Goal: Transaction & Acquisition: Purchase product/service

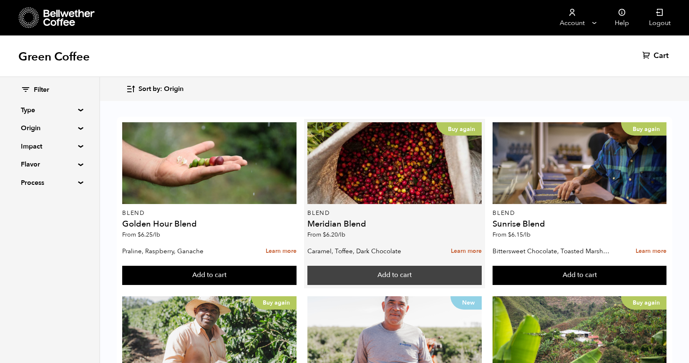
click at [363, 282] on button "Add to cart" at bounding box center [394, 275] width 174 height 19
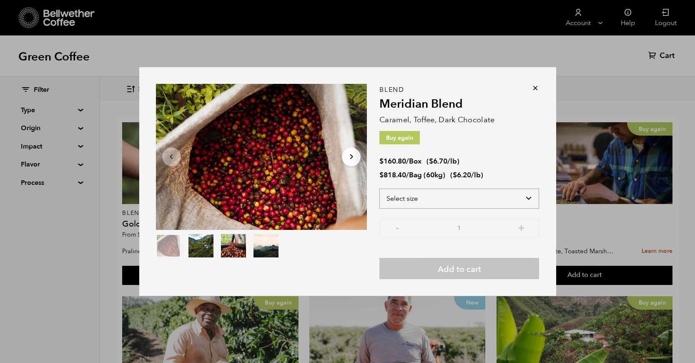
select select "bag-3"
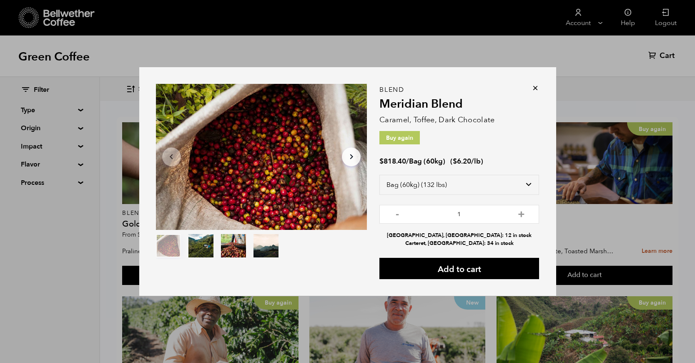
click at [606, 104] on div "Item 1 of 4 Arrow Left Arrow Right item 0 item 1 item 2 item 3 Item 1 of 4 Blen…" at bounding box center [347, 181] width 695 height 363
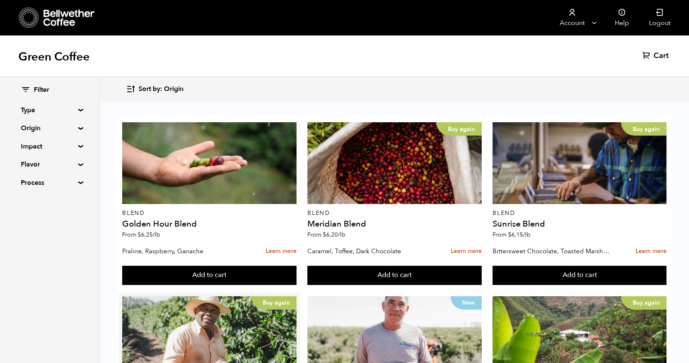
scroll to position [181, 0]
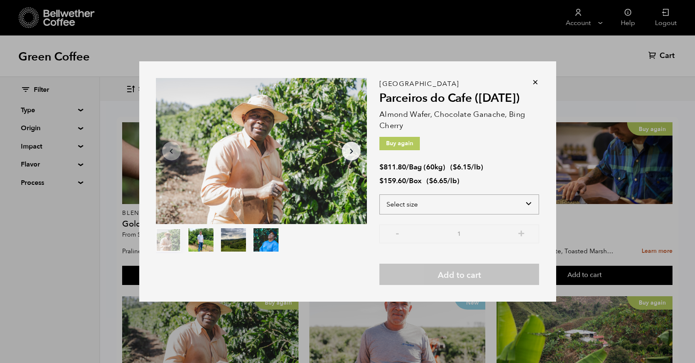
select select "box"
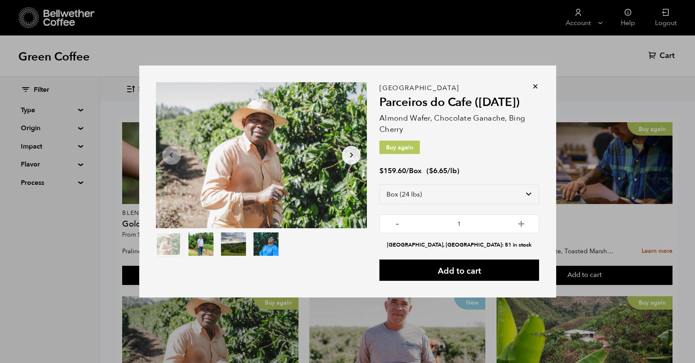
click at [469, 137] on div "Brazil Parceiros do Cafe ([DATE]) Almond Wafer, Chocolate Ganache, Bing Cherry …" at bounding box center [459, 184] width 160 height 193
click at [58, 218] on div "Item 1 of 4 Arrow Left Arrow Right item 0 item 1 item 2 item 3 Item 1 of 4 Braz…" at bounding box center [347, 181] width 695 height 363
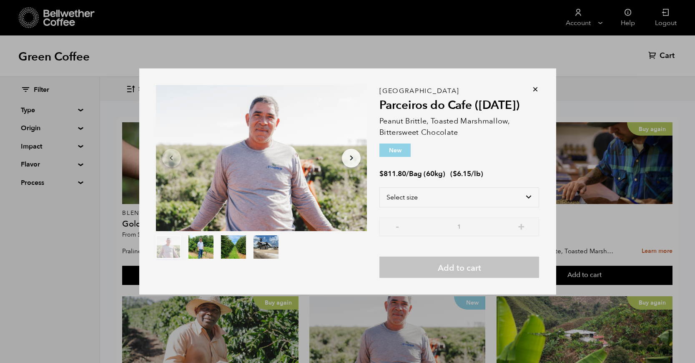
click at [582, 51] on div "Item 1 of 4 Arrow Left Arrow Right item 0 item 1 item 2 item 3 Item 1 of 4 Braz…" at bounding box center [347, 181] width 695 height 363
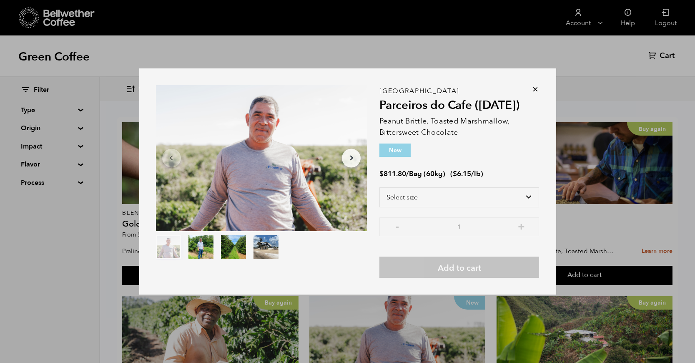
click at [610, 88] on div "Item 1 of 4 Arrow Left Arrow Right item 0 item 1 item 2 item 3 Item 1 of 4 Braz…" at bounding box center [347, 181] width 695 height 363
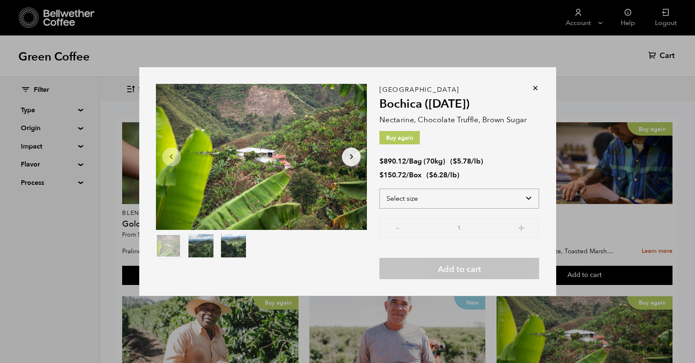
select select "box"
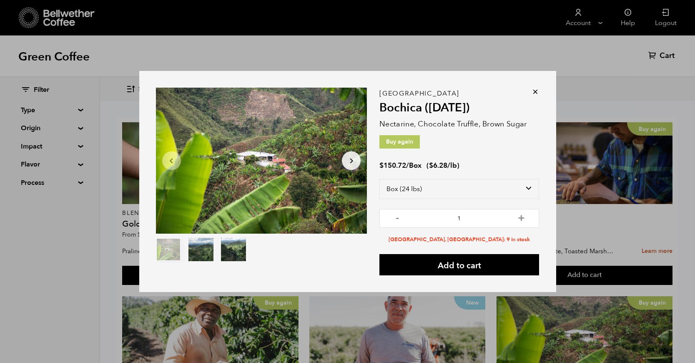
click at [583, 64] on div "Item 1 of 3 Arrow Left Arrow Right item 0 item 1 item 2 Item 1 of 3 Colombia Bo…" at bounding box center [347, 181] width 695 height 363
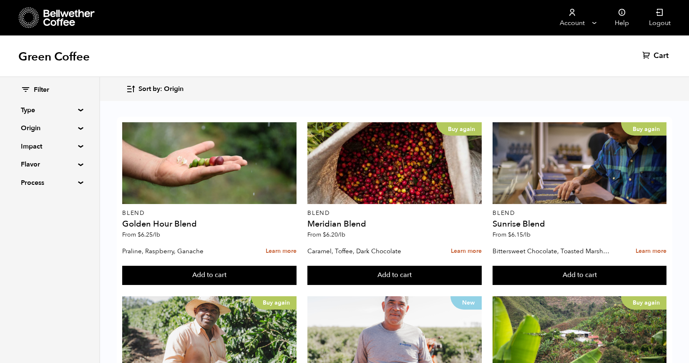
scroll to position [341, 0]
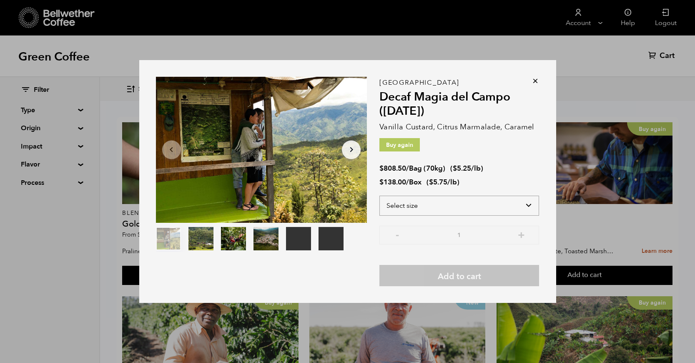
select select "box"
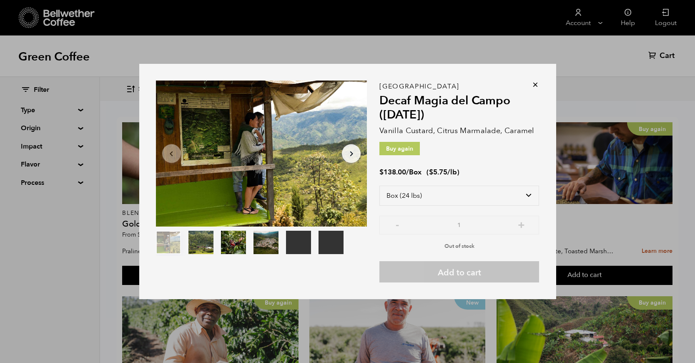
drag, startPoint x: 20, startPoint y: 275, endPoint x: 38, endPoint y: 269, distance: 18.5
click at [20, 275] on div "Your browser does not support the video tag. Your browser does not support the …" at bounding box center [347, 181] width 695 height 363
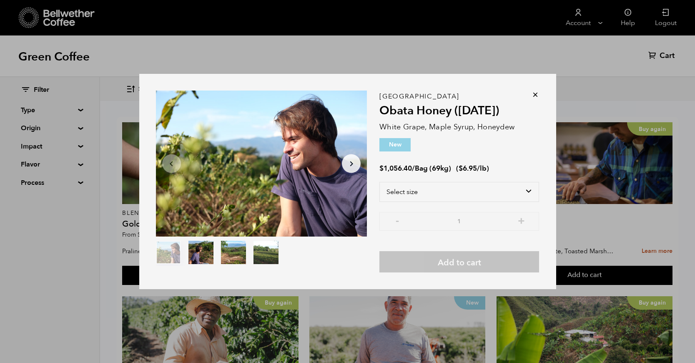
click at [610, 87] on div "Item 1 of 4 Arrow Left Arrow Right item 0 item 1 item 2 item 3 Item 1 of 4 Cost…" at bounding box center [347, 181] width 695 height 363
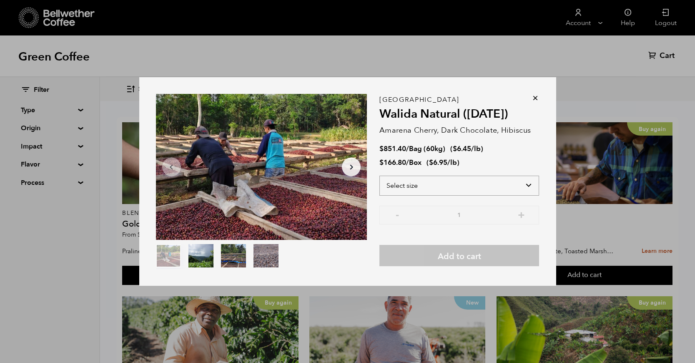
select select "box"
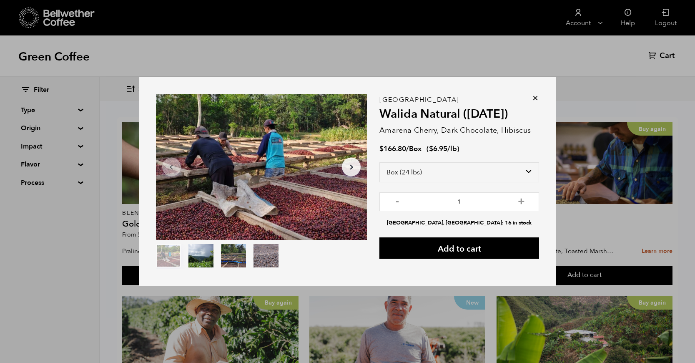
click at [600, 72] on div "Item 1 of 4 Arrow Left Arrow Right item 0 item 1 item 2 item 3 Item 1 of 4 East…" at bounding box center [347, 181] width 695 height 363
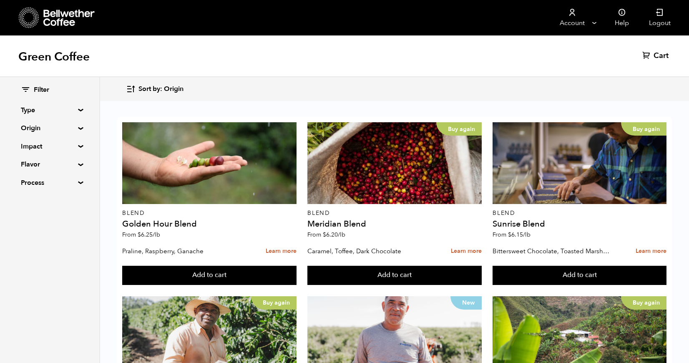
scroll to position [560, 0]
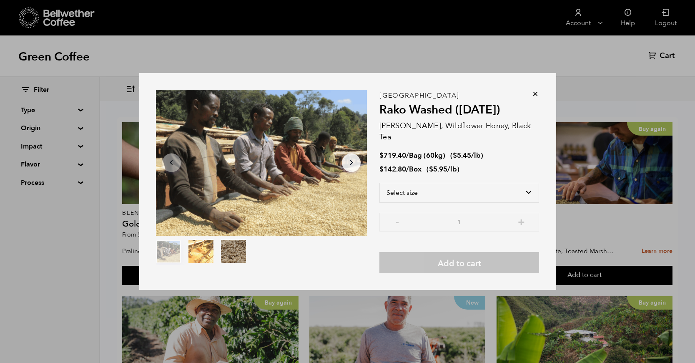
click at [33, 264] on div "Item 1 of 3 Arrow Left Arrow Right item 0 item 1 item 2 Item 1 of 3 Ethiopia Ra…" at bounding box center [347, 181] width 695 height 363
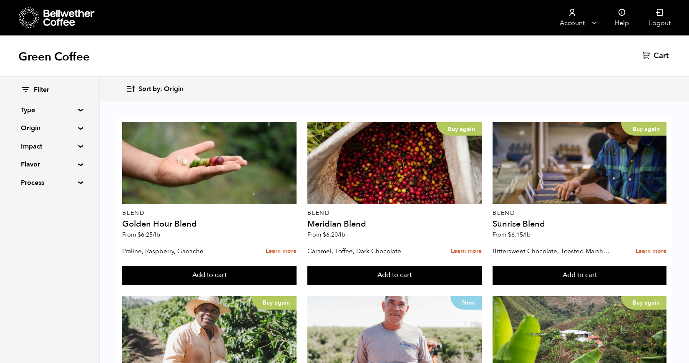
scroll to position [465, 0]
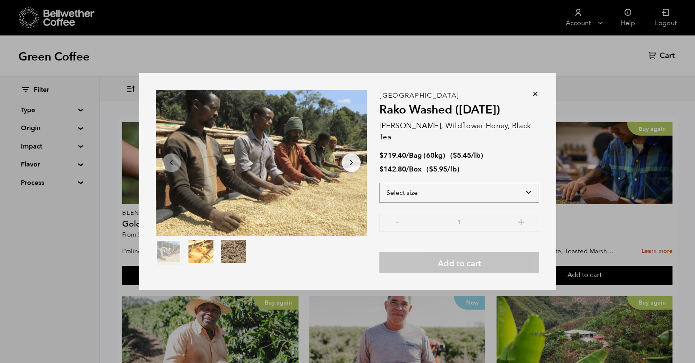
select select "box"
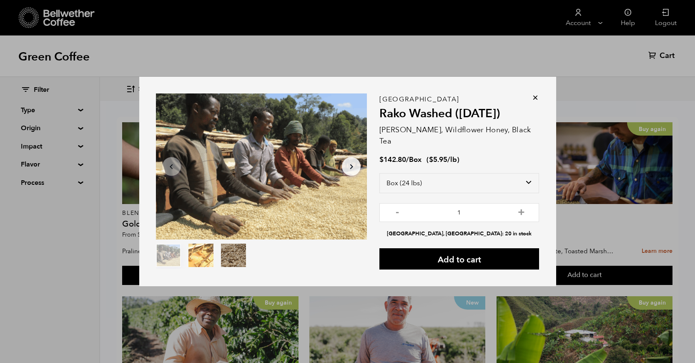
click at [101, 236] on div "Item 1 of 3 Arrow Left Arrow Right item 0 item 1 item 2 Item 1 of 3 Ethiopia Ra…" at bounding box center [347, 181] width 695 height 363
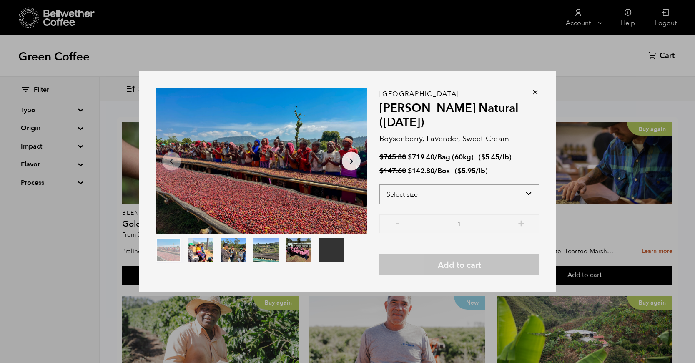
select select "box"
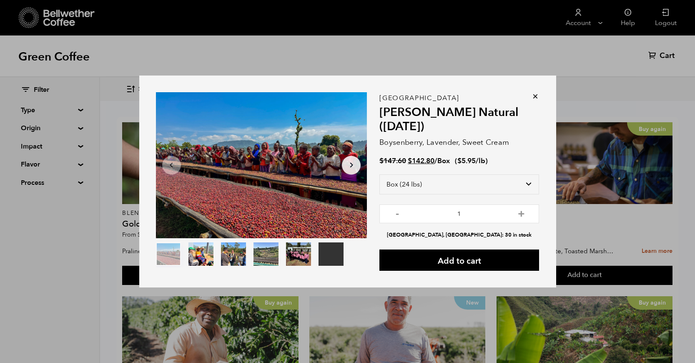
click at [95, 276] on div "Your browser does not support the video tag. Item 1 of 6 Your browser does not …" at bounding box center [347, 181] width 695 height 363
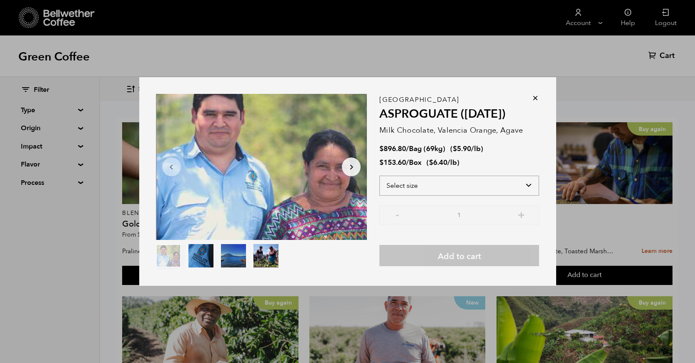
select select "box"
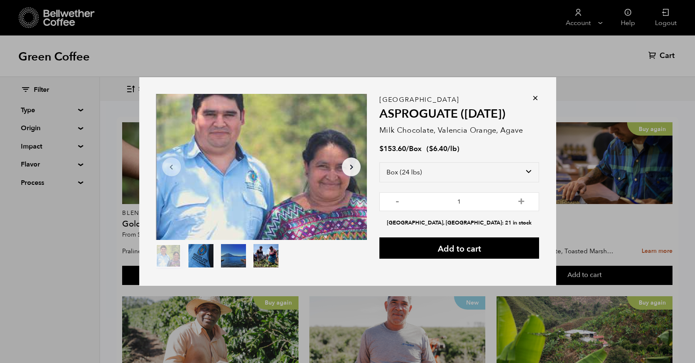
click at [89, 261] on div "Item 1 of 4 Arrow Left Arrow Right item 0 item 1 item 2 item 3 Item 1 of 4 Guat…" at bounding box center [347, 181] width 695 height 363
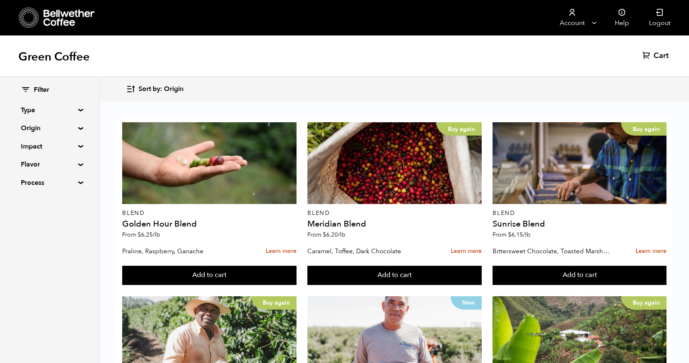
scroll to position [649, 0]
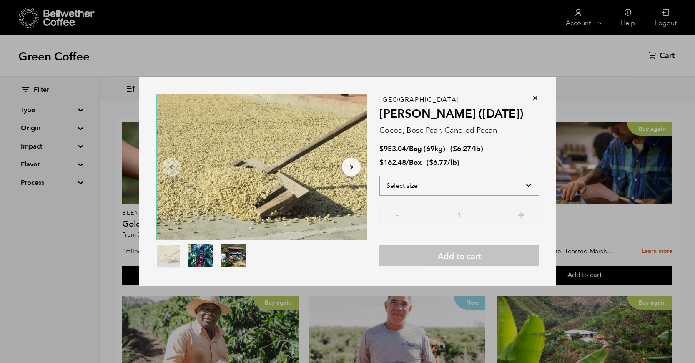
select select "box"
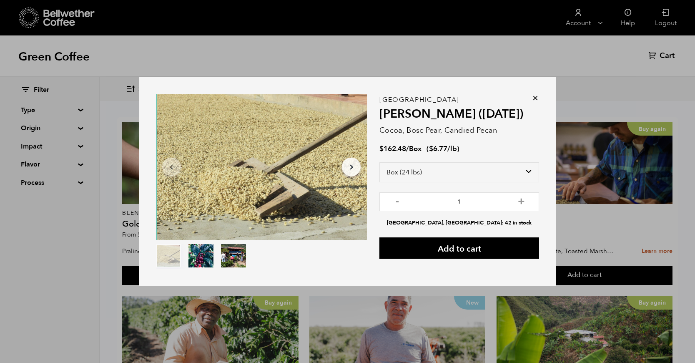
click at [602, 113] on div "Item 1 of 3 Arrow Left Arrow Right item 0 item 1 item 2 Item 1 of 3 Guatemala […" at bounding box center [347, 181] width 695 height 363
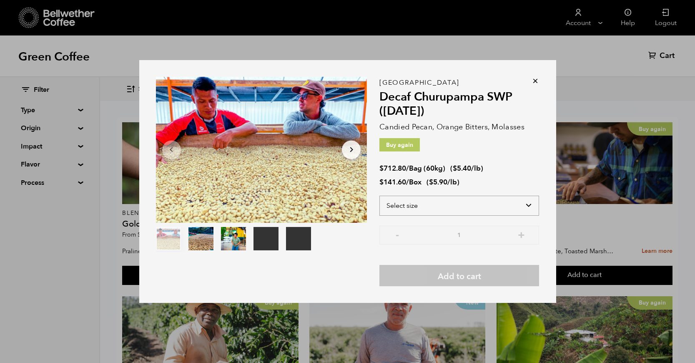
select select "box"
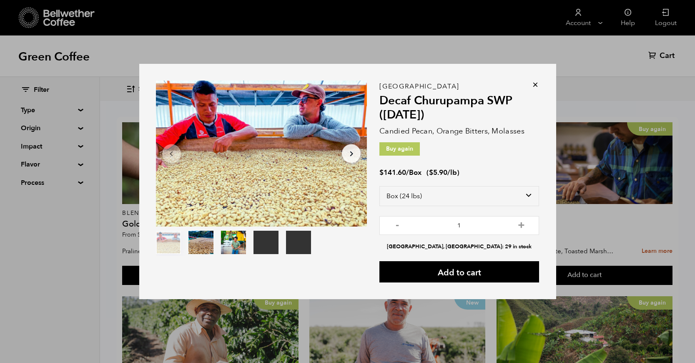
click at [576, 89] on div "Your browser does not support the video tag. Your browser does not support the …" at bounding box center [347, 181] width 695 height 363
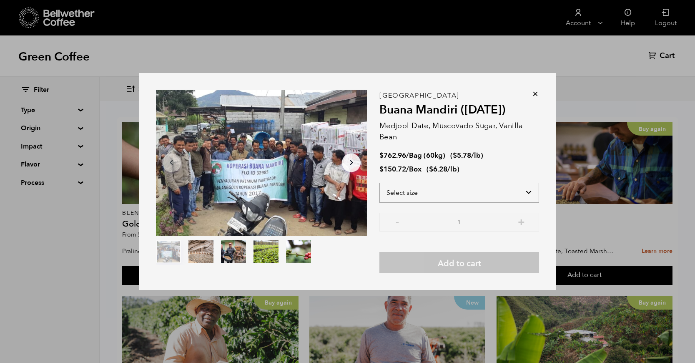
select select "box"
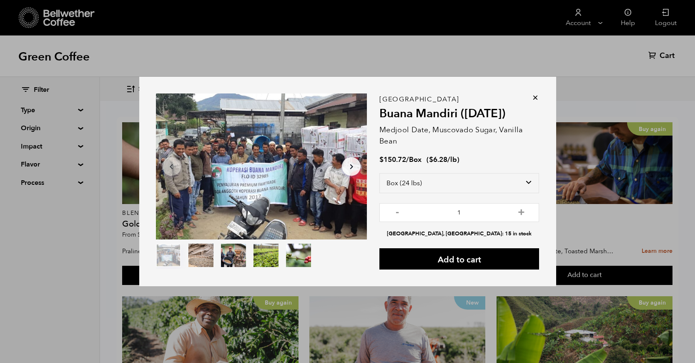
click at [93, 296] on div "Item 1 of 5 Arrow Left Arrow Right item 0 item 1 item 2 item 3 item 4 Item 1 of…" at bounding box center [347, 181] width 695 height 363
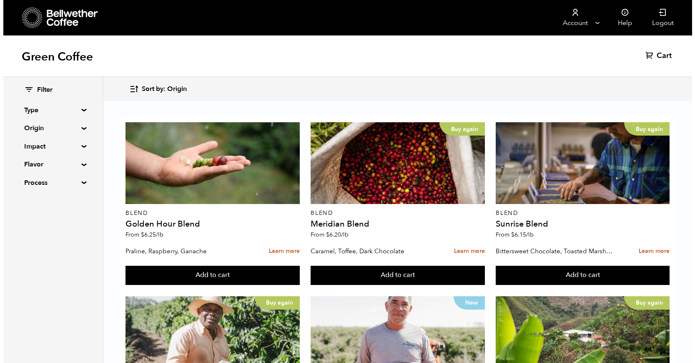
scroll to position [815, 0]
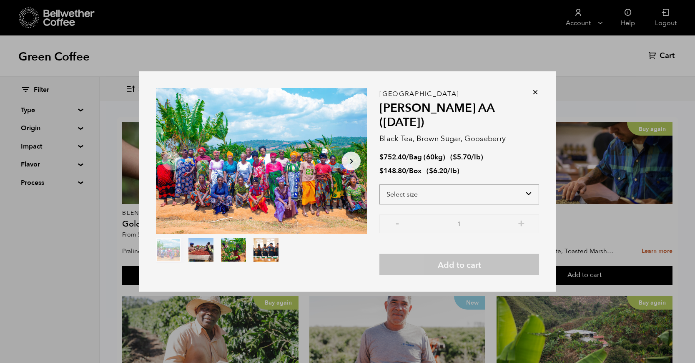
select select "box"
